Goal: Transaction & Acquisition: Purchase product/service

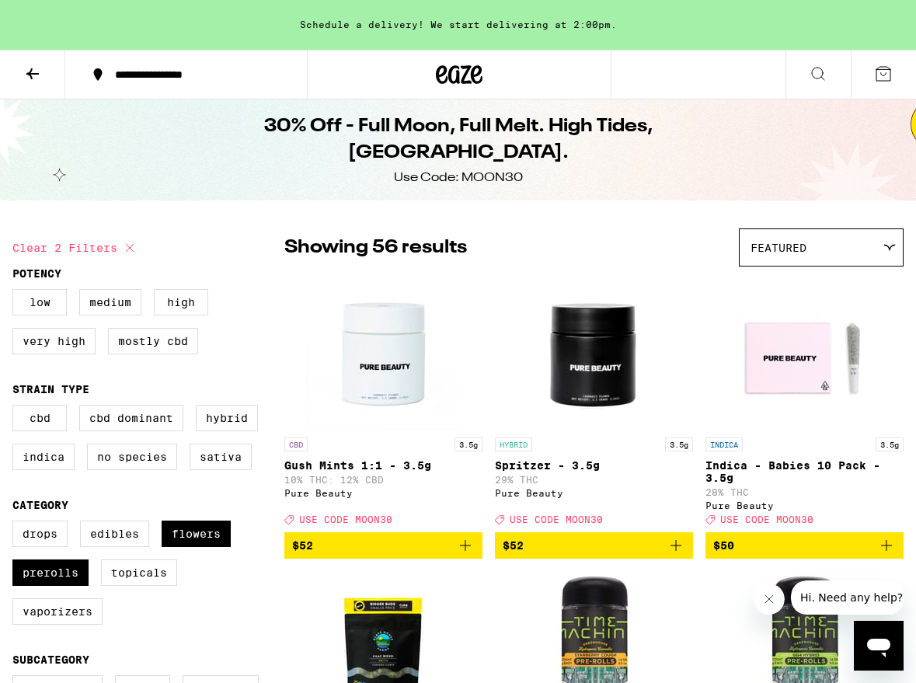
click at [45, 74] on button at bounding box center [32, 74] width 65 height 49
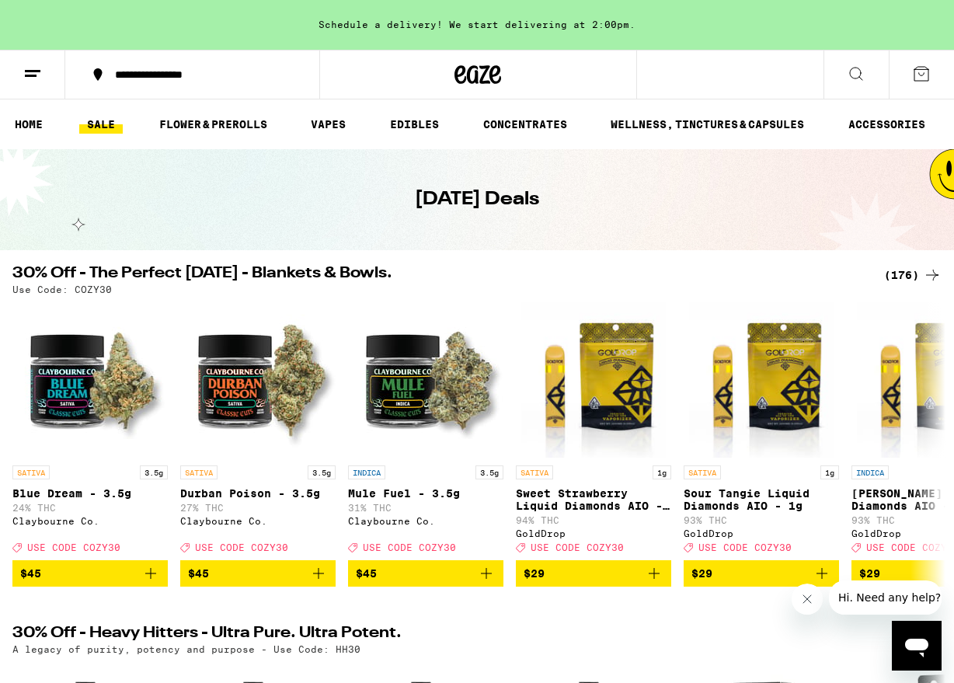
click at [909, 270] on div "(176)" at bounding box center [912, 275] width 57 height 19
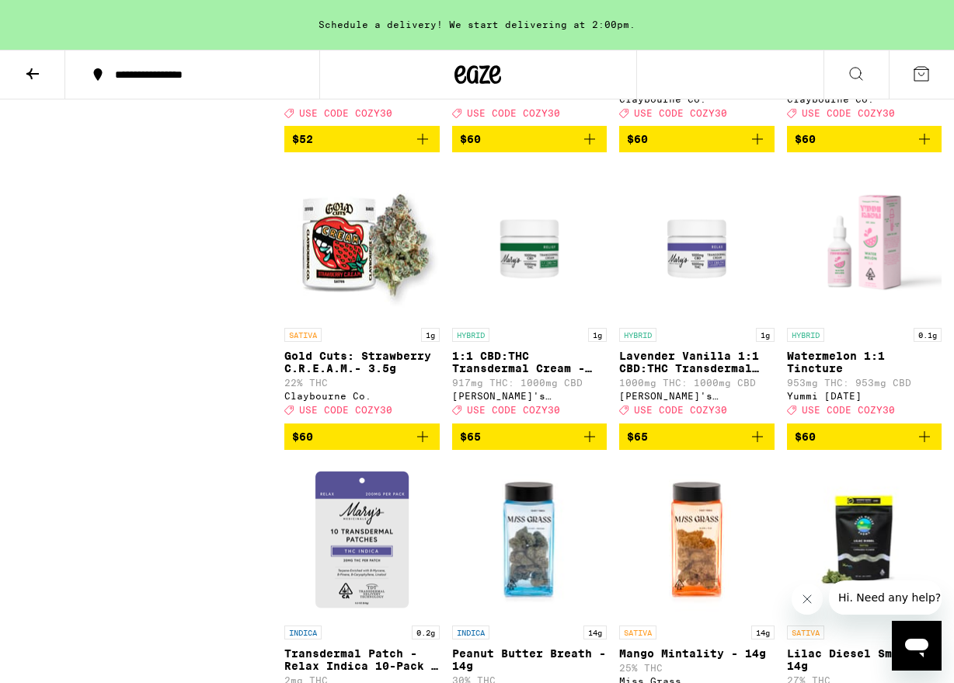
scroll to position [11667, 0]
